Goal: Transaction & Acquisition: Purchase product/service

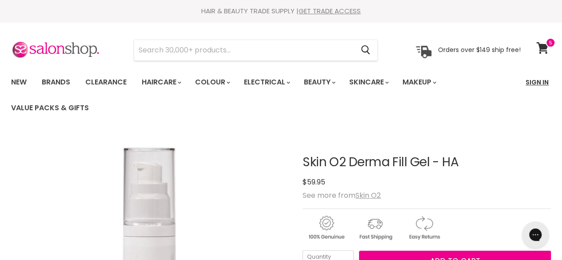
click at [533, 83] on link "Sign In" at bounding box center [537, 82] width 34 height 19
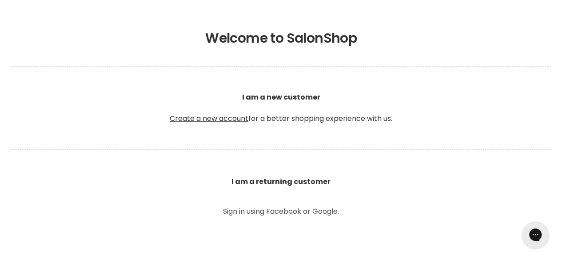
scroll to position [400, 0]
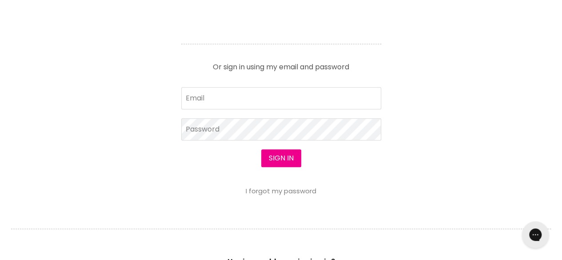
click at [239, 108] on form "Email Password Sign in I forgot my password" at bounding box center [281, 141] width 200 height 108
click at [246, 98] on input "Email" at bounding box center [281, 98] width 200 height 22
type input "sarajanedalli@gmail.com"
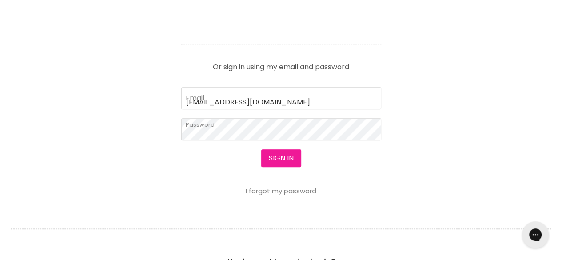
click at [291, 153] on button "Sign in" at bounding box center [281, 158] width 40 height 18
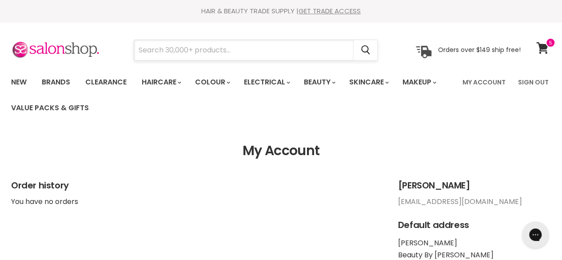
click at [146, 48] on input "Search" at bounding box center [244, 50] width 220 height 20
paste input "Derma Fill Hyaluronic Gel 50ml Cancel Skin O2"
type input "Derma Fill Hyaluronic Gel 50ml Cancel Skin O2"
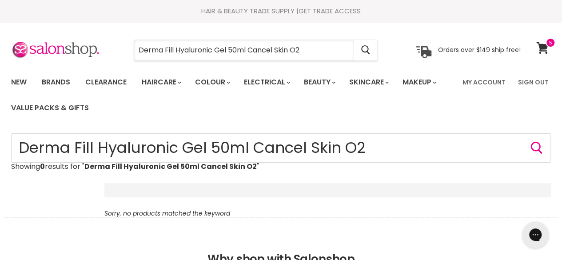
drag, startPoint x: 279, startPoint y: 51, endPoint x: 0, endPoint y: 43, distance: 278.8
click at [0, 43] on section "Menu Derma Fill Hyaluronic Gel 50ml Cancel Skin O2 Cancel" at bounding box center [281, 45] width 562 height 47
type input "skin O2"
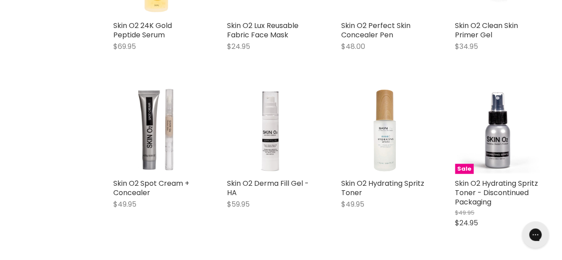
scroll to position [800, 0]
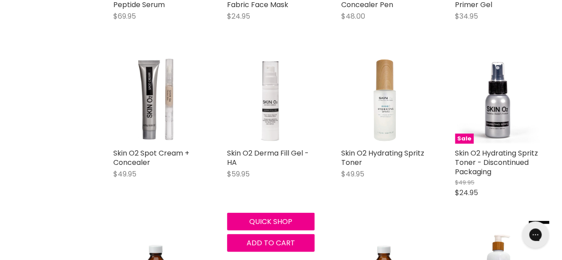
click at [268, 106] on img "Main content" at bounding box center [270, 99] width 87 height 87
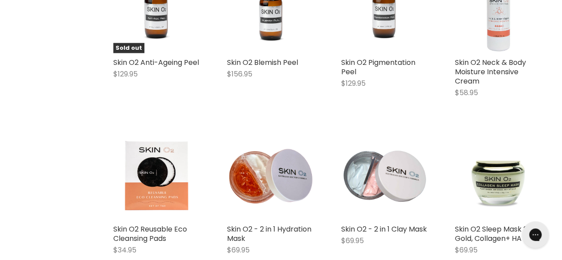
scroll to position [1125, 0]
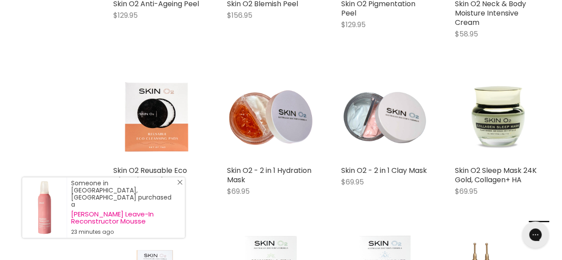
click at [180, 185] on icon "Close Icon" at bounding box center [179, 182] width 5 height 5
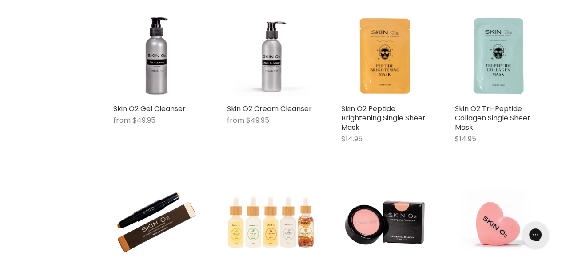
scroll to position [1791, 0]
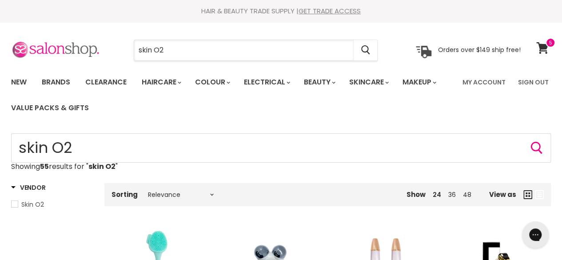
drag, startPoint x: 194, startPoint y: 44, endPoint x: 82, endPoint y: 52, distance: 112.7
click at [82, 52] on div "skin O2 Cancel Orders over $149 ship free!" at bounding box center [266, 50] width 510 height 20
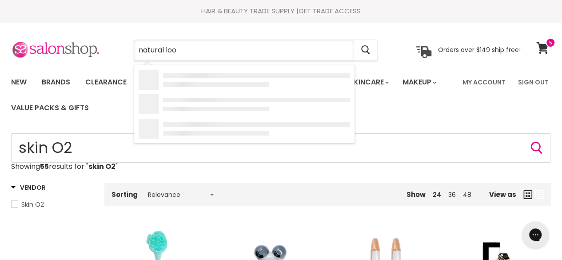
type input "natural look"
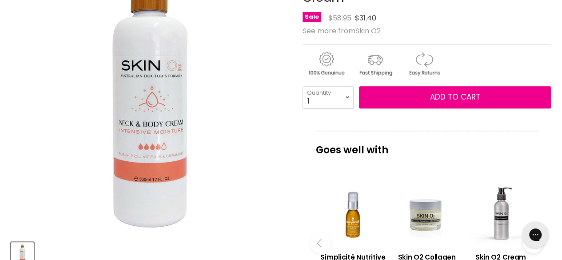
scroll to position [89, 0]
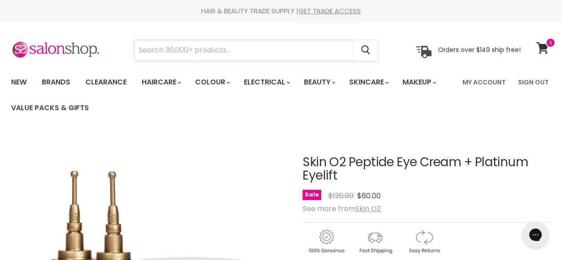
click at [274, 51] on input "Search" at bounding box center [244, 50] width 220 height 20
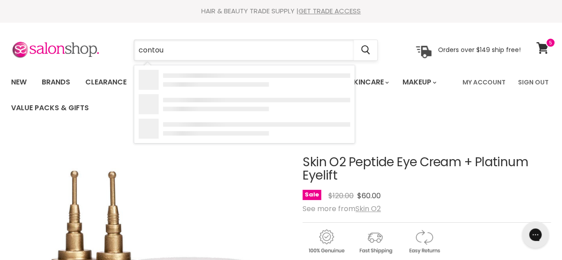
type input "contour"
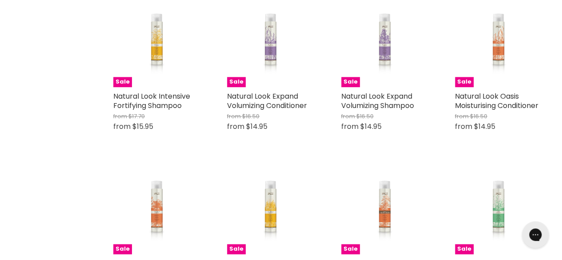
scroll to position [667, 0]
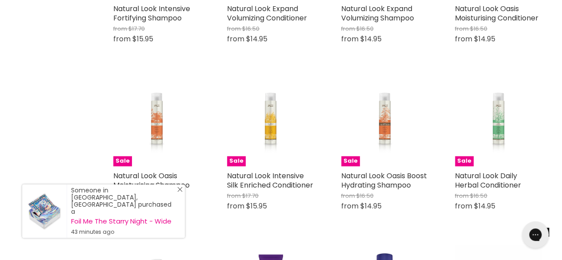
click at [180, 192] on icon "Close Icon" at bounding box center [179, 189] width 5 height 5
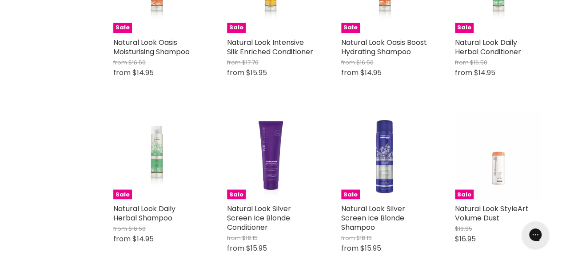
scroll to position [845, 0]
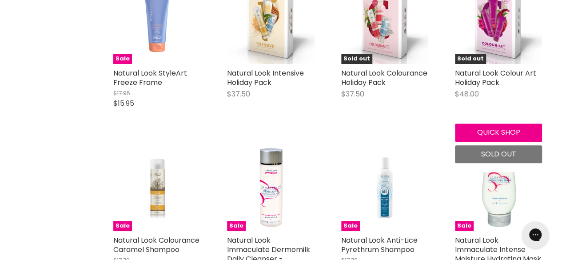
scroll to position [1867, 0]
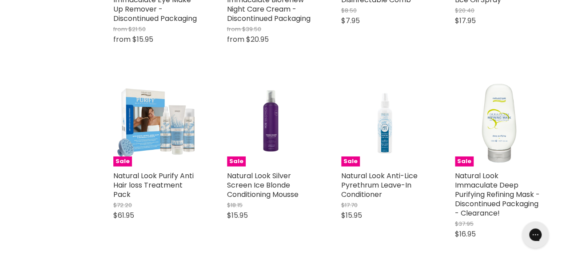
scroll to position [2845, 0]
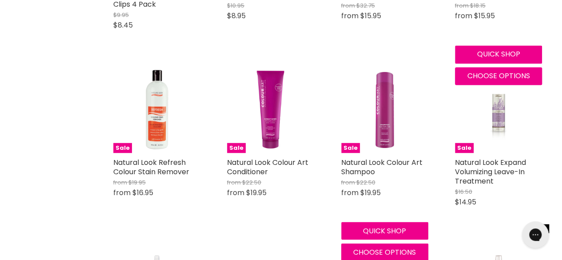
scroll to position [4089, 0]
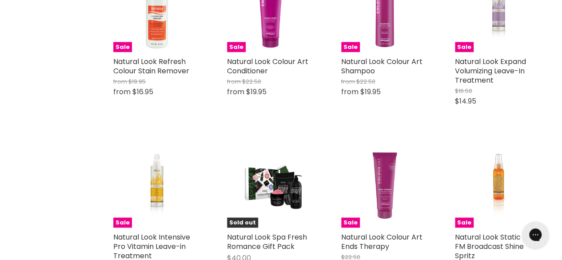
scroll to position [4134, 0]
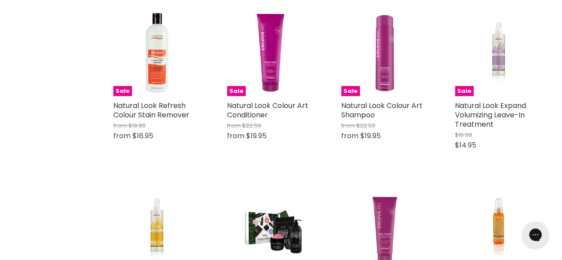
drag, startPoint x: 262, startPoint y: 38, endPoint x: 0, endPoint y: 132, distance: 278.2
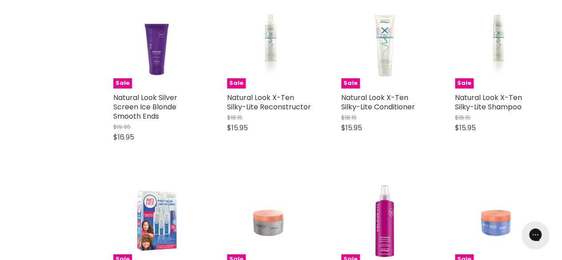
scroll to position [5201, 0]
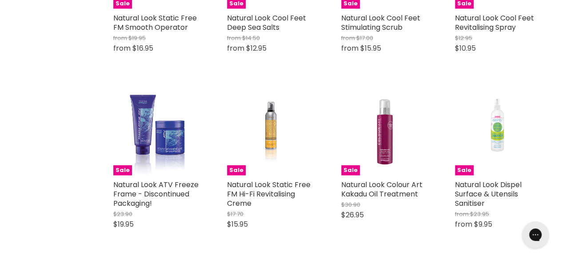
scroll to position [6223, 0]
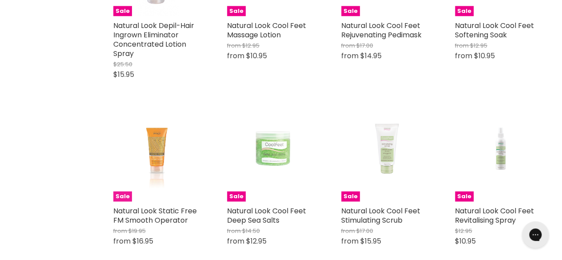
scroll to position [6045, 0]
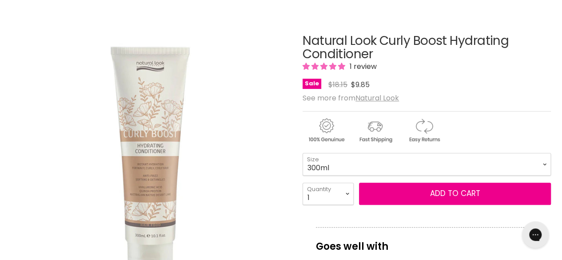
scroll to position [133, 0]
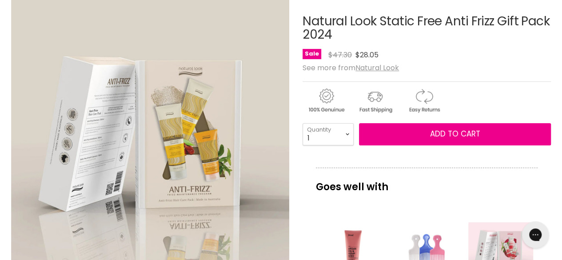
scroll to position [133, 0]
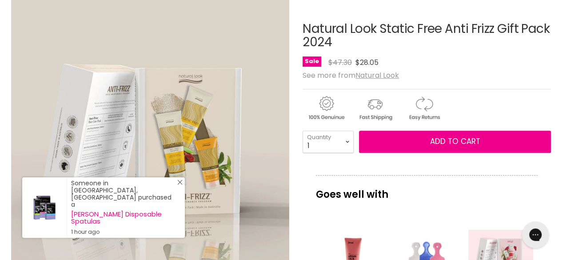
click at [177, 185] on icon "Close Icon" at bounding box center [179, 182] width 5 height 5
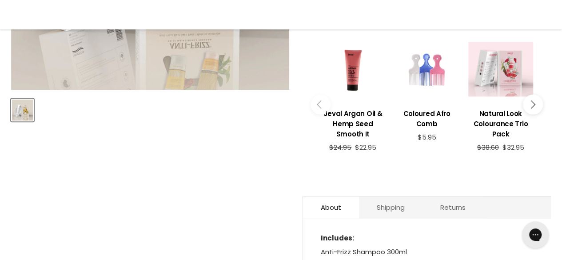
scroll to position [400, 0]
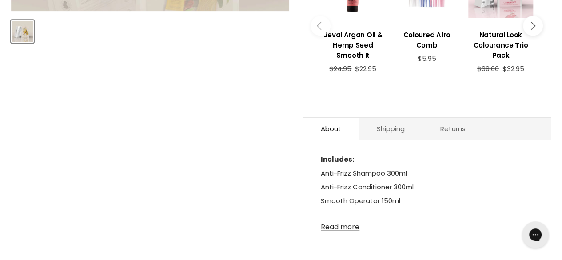
click at [346, 230] on link "Read more" at bounding box center [427, 224] width 212 height 13
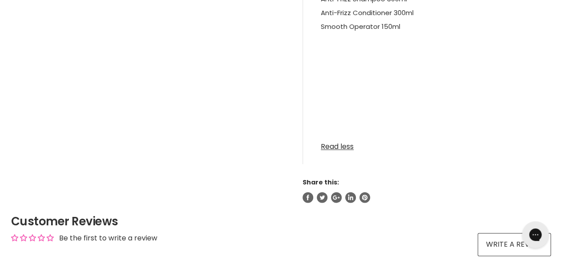
scroll to position [578, 0]
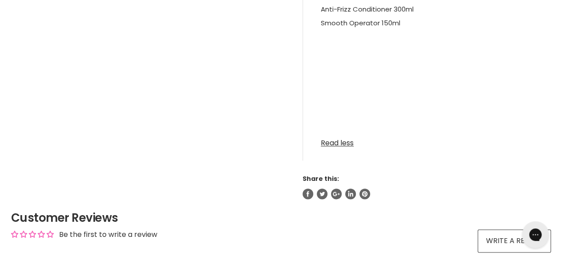
click at [355, 141] on link "Read less" at bounding box center [427, 140] width 212 height 13
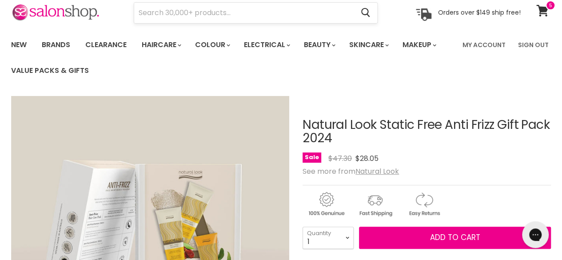
scroll to position [0, 0]
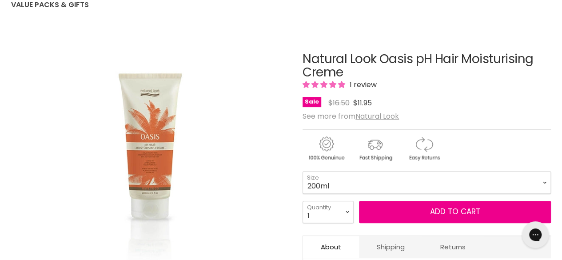
scroll to position [89, 0]
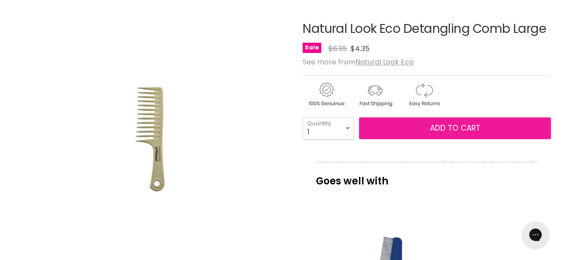
click at [500, 123] on button "Add to cart" at bounding box center [455, 128] width 192 height 22
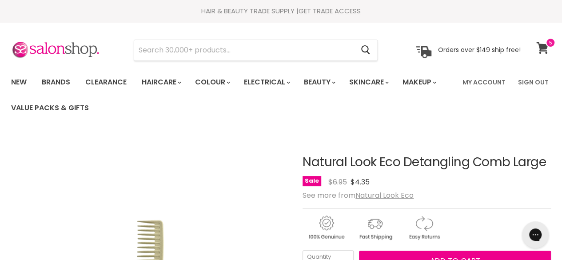
click at [543, 50] on icon at bounding box center [542, 48] width 12 height 12
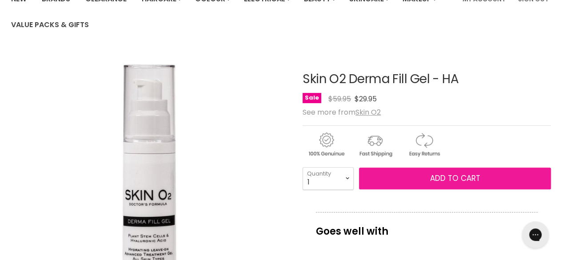
scroll to position [133, 0]
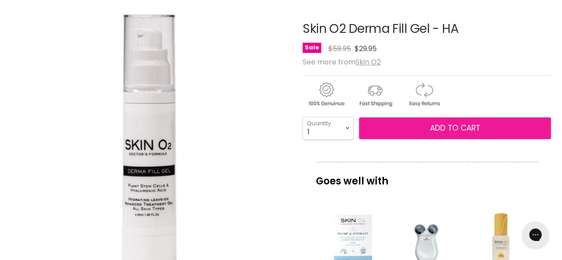
click at [508, 128] on button "Add to cart" at bounding box center [455, 128] width 192 height 22
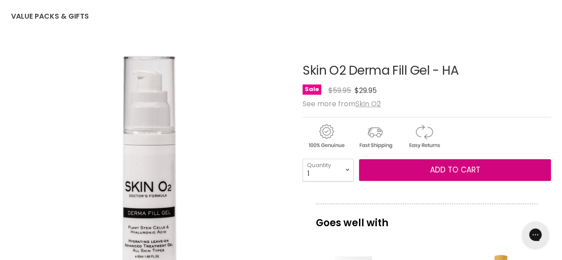
scroll to position [0, 0]
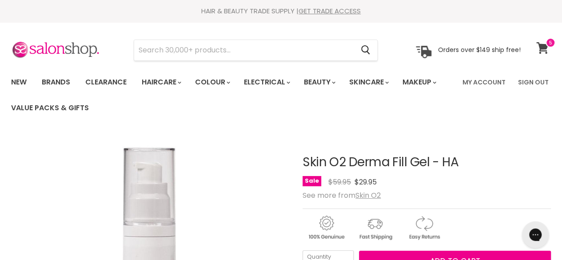
click at [544, 43] on icon at bounding box center [542, 48] width 12 height 12
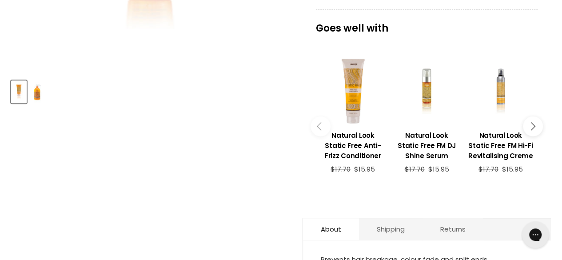
scroll to position [356, 0]
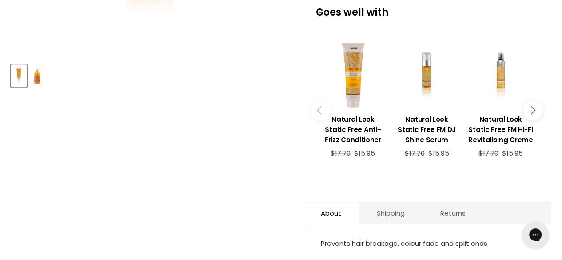
click at [530, 109] on icon "Main content" at bounding box center [531, 110] width 8 height 8
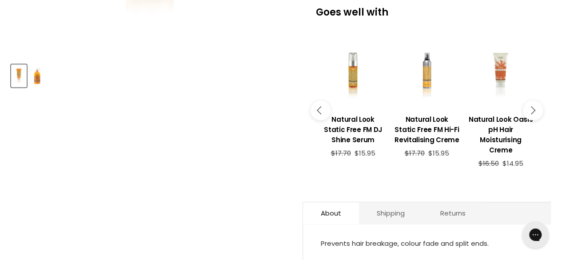
click at [530, 109] on icon "Main content" at bounding box center [531, 110] width 8 height 8
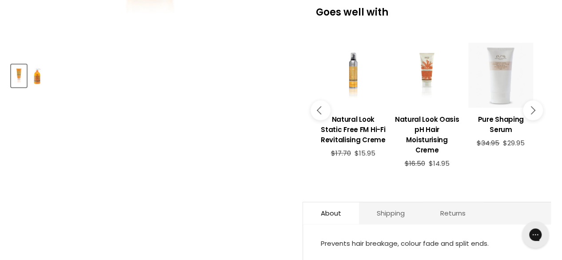
click at [530, 109] on icon "Main content" at bounding box center [531, 110] width 8 height 8
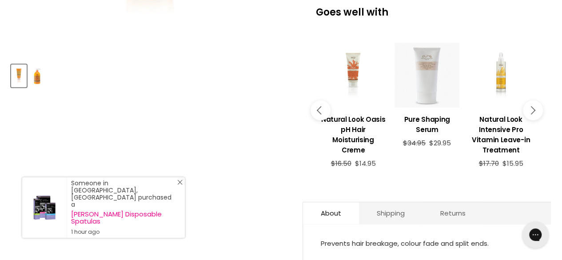
click at [178, 185] on icon "Close Icon" at bounding box center [179, 182] width 5 height 5
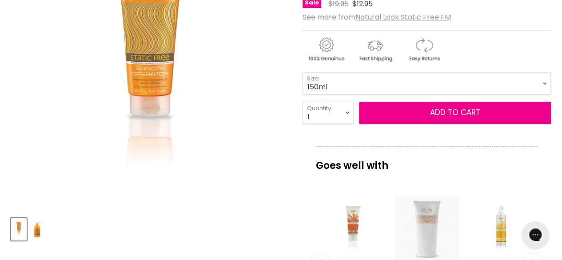
scroll to position [89, 0]
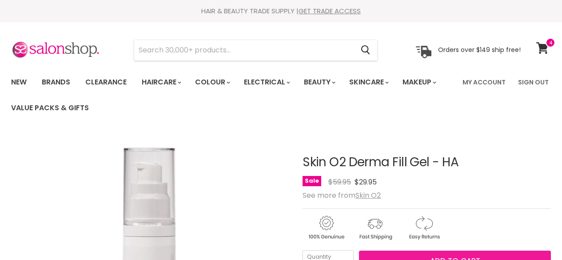
scroll to position [89, 0]
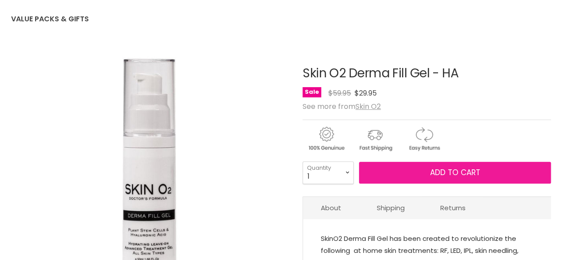
click at [465, 178] on button "Add to cart" at bounding box center [455, 173] width 192 height 22
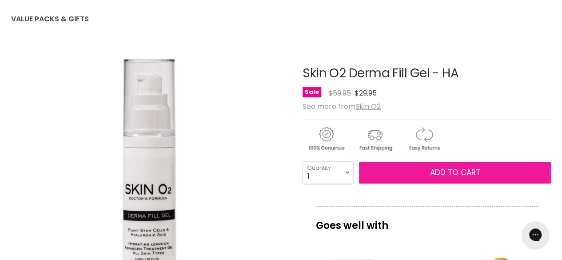
click at [442, 166] on button "Add to cart" at bounding box center [455, 173] width 192 height 22
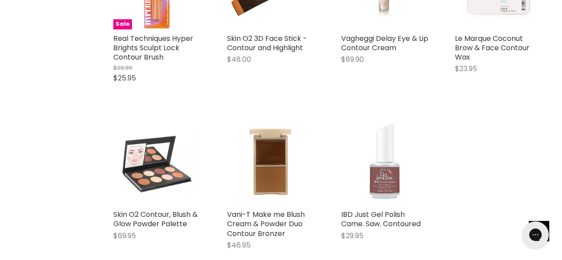
scroll to position [622, 0]
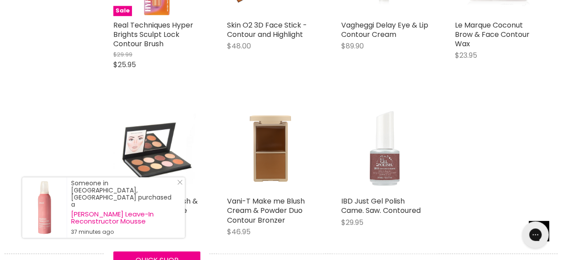
click at [159, 153] on img "Main content" at bounding box center [156, 148] width 87 height 71
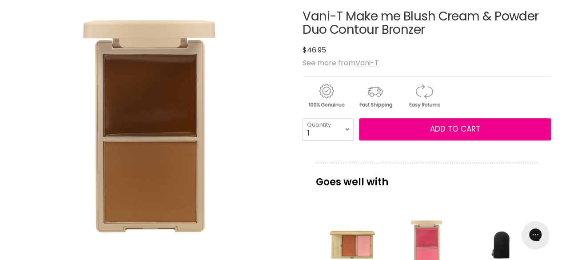
scroll to position [44, 0]
